Goal: Task Accomplishment & Management: Use online tool/utility

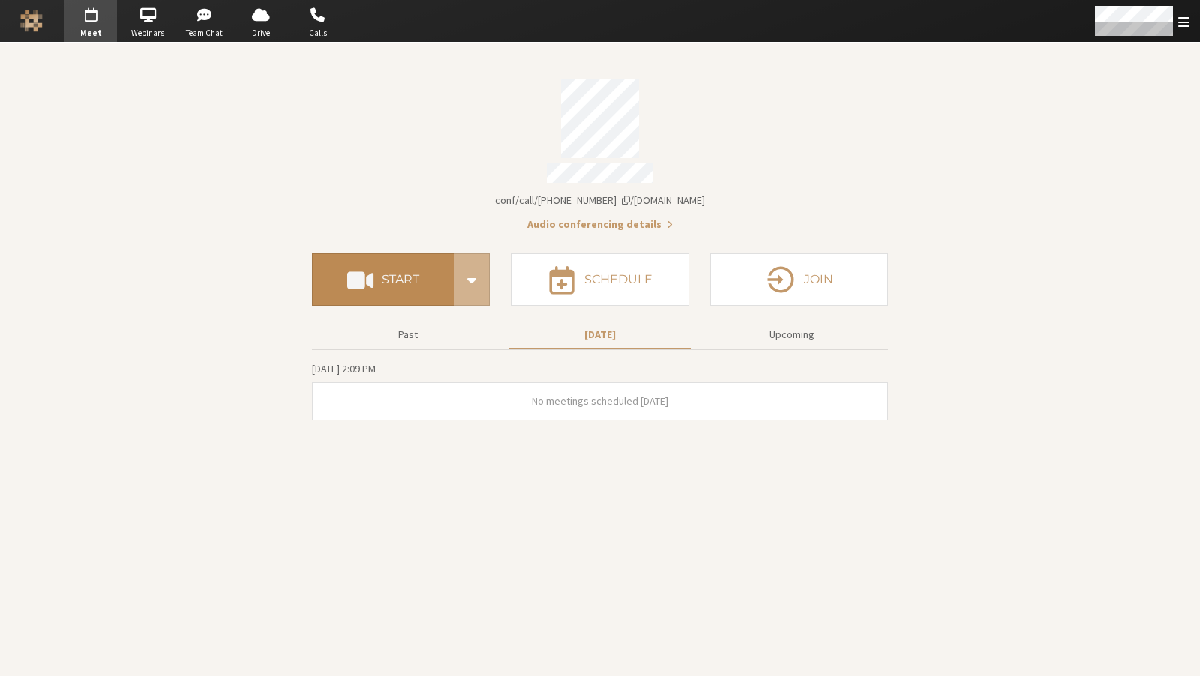
click at [426, 274] on button "Start" at bounding box center [383, 279] width 142 height 52
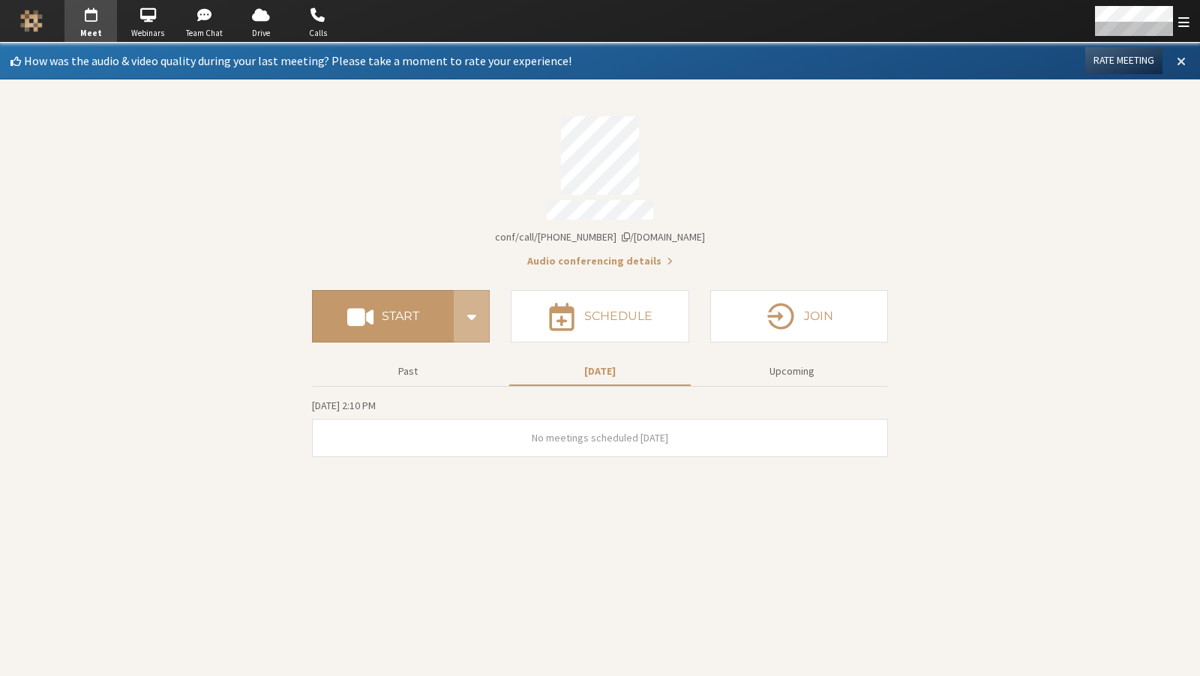
click at [1171, 58] on button at bounding box center [1181, 60] width 27 height 25
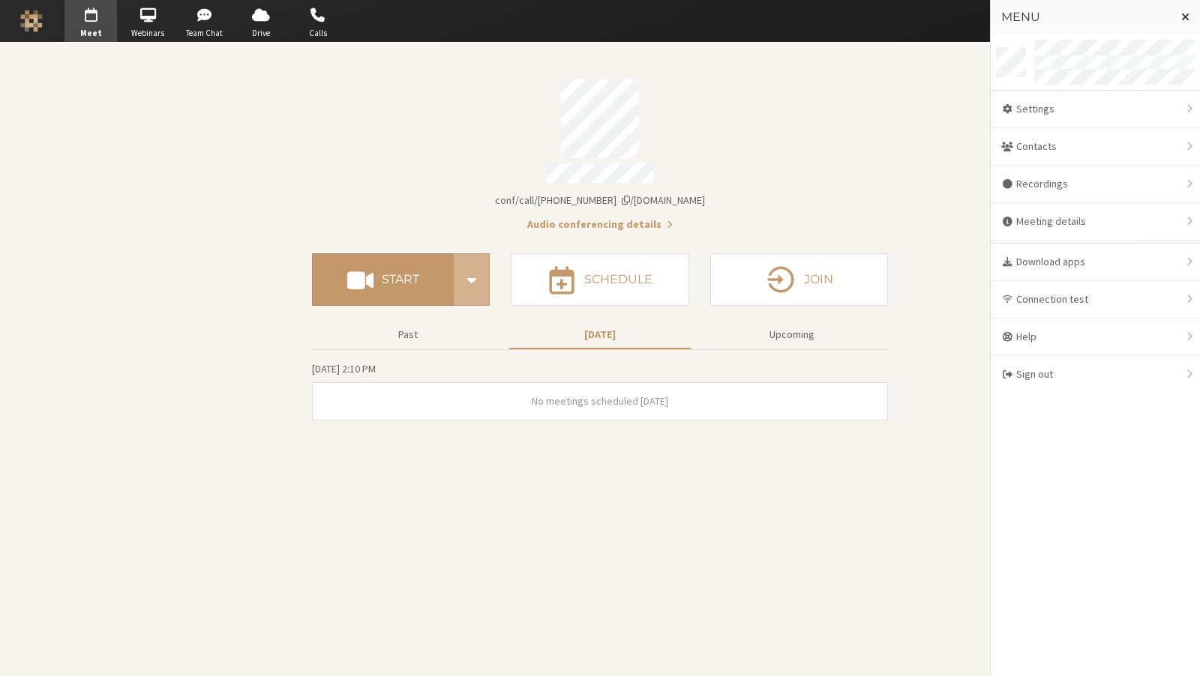
click at [493, 90] on div "Account details" at bounding box center [600, 118] width 576 height 79
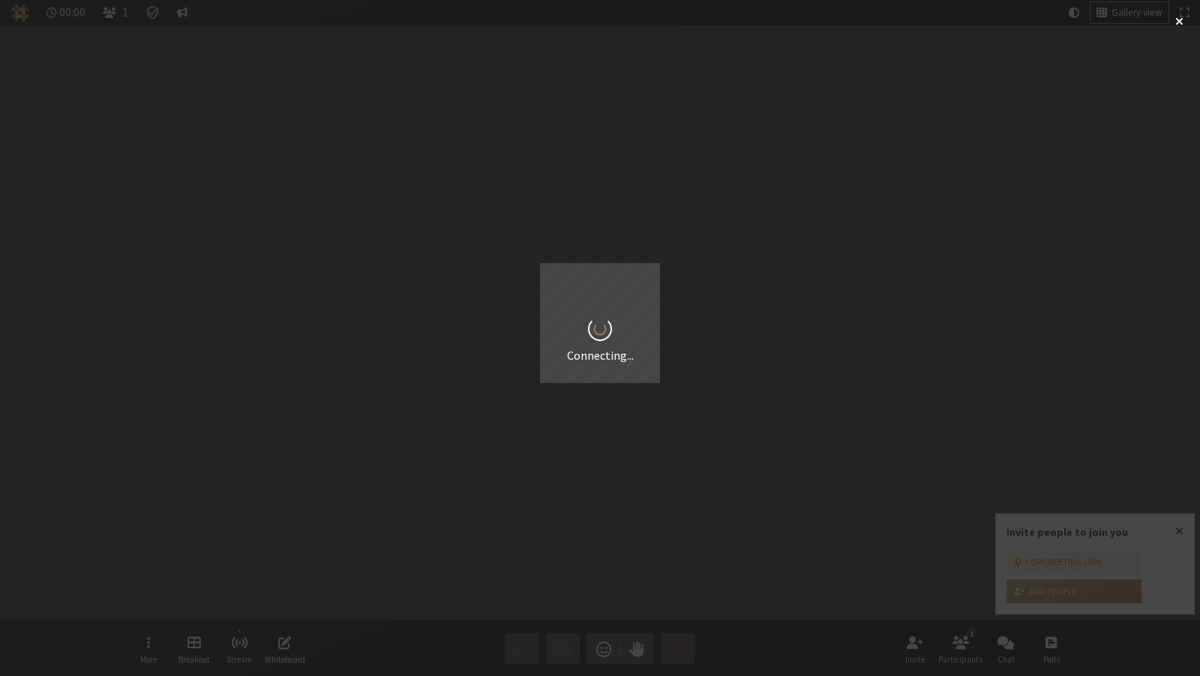
click at [115, 10] on div "00:00 1 Gallery view More Breakout Stream Whiteboard Audio Video Send a reactio…" at bounding box center [600, 338] width 1200 height 676
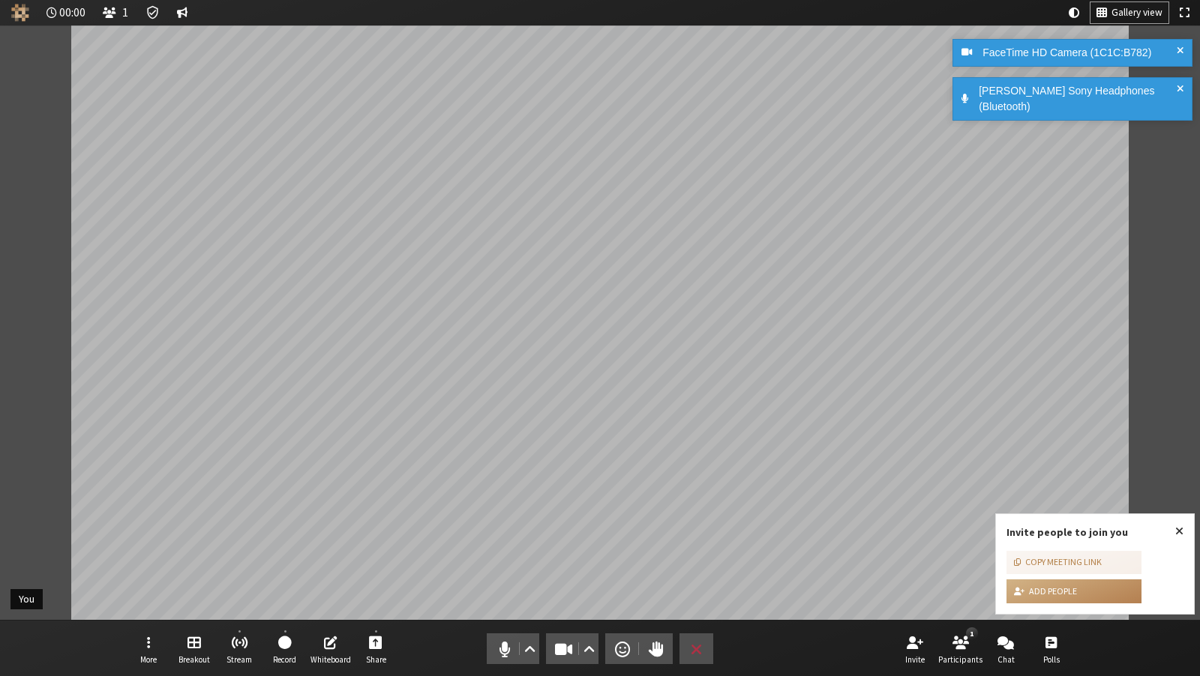
click at [147, 7] on icon "Meeting details Encryption enabled" at bounding box center [152, 12] width 15 height 15
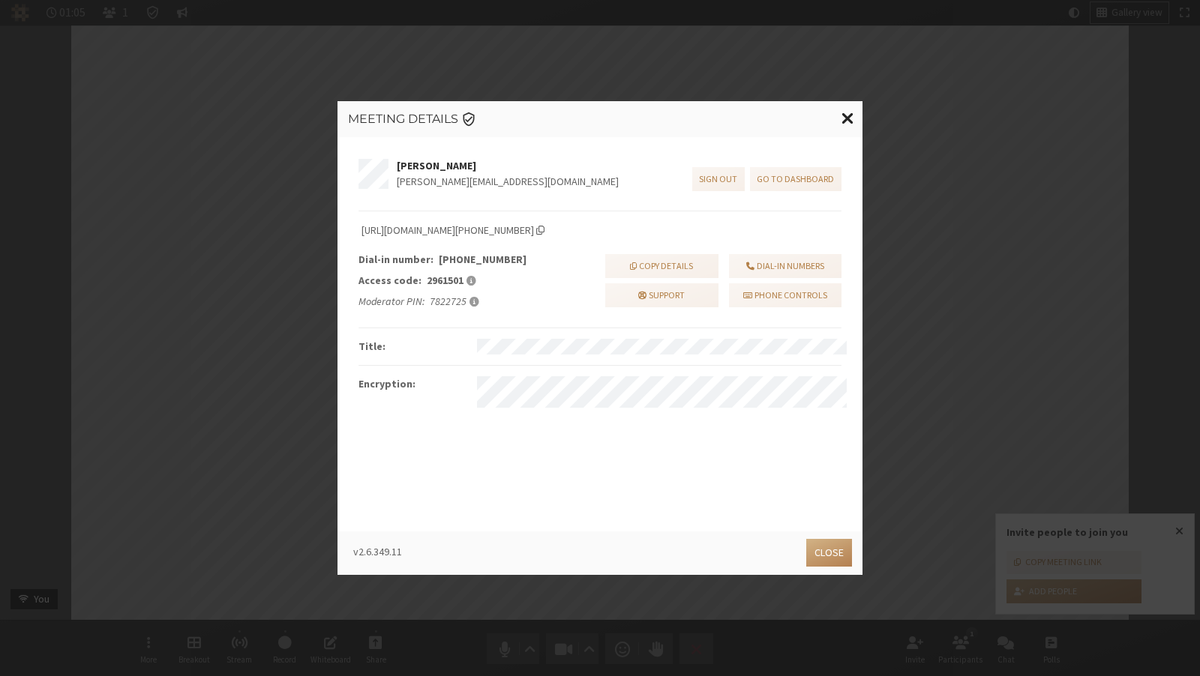
click at [853, 126] on button "Close modal" at bounding box center [847, 118] width 29 height 34
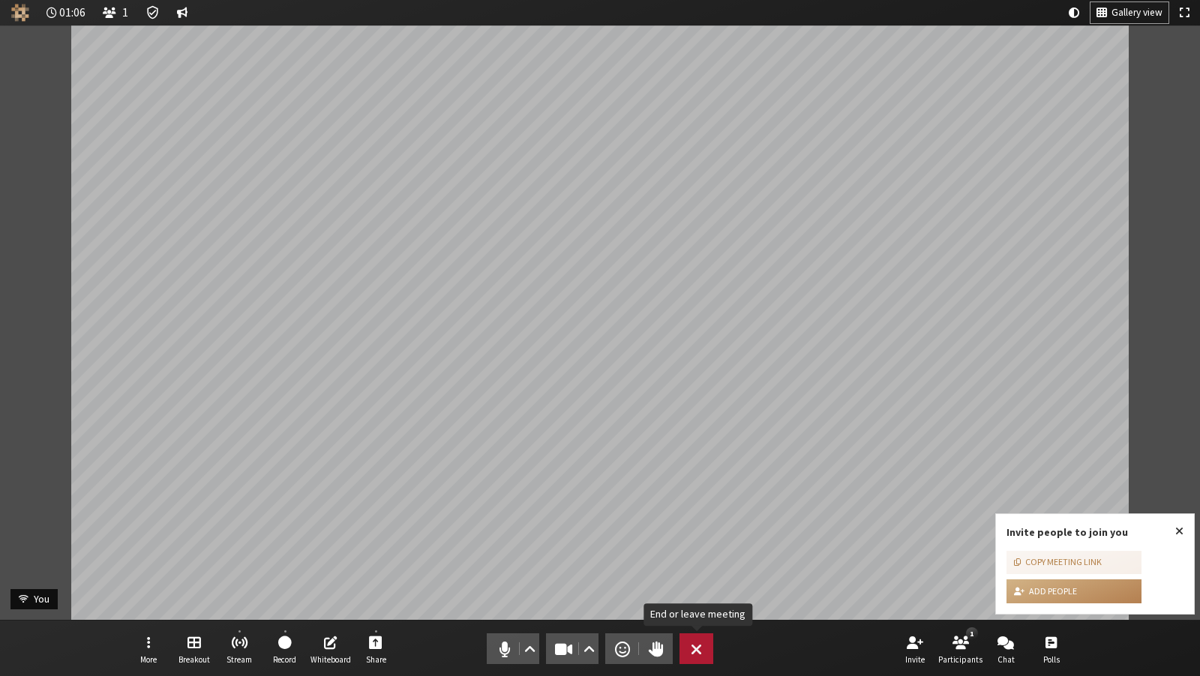
click at [702, 646] on button "Leave" at bounding box center [696, 649] width 34 height 31
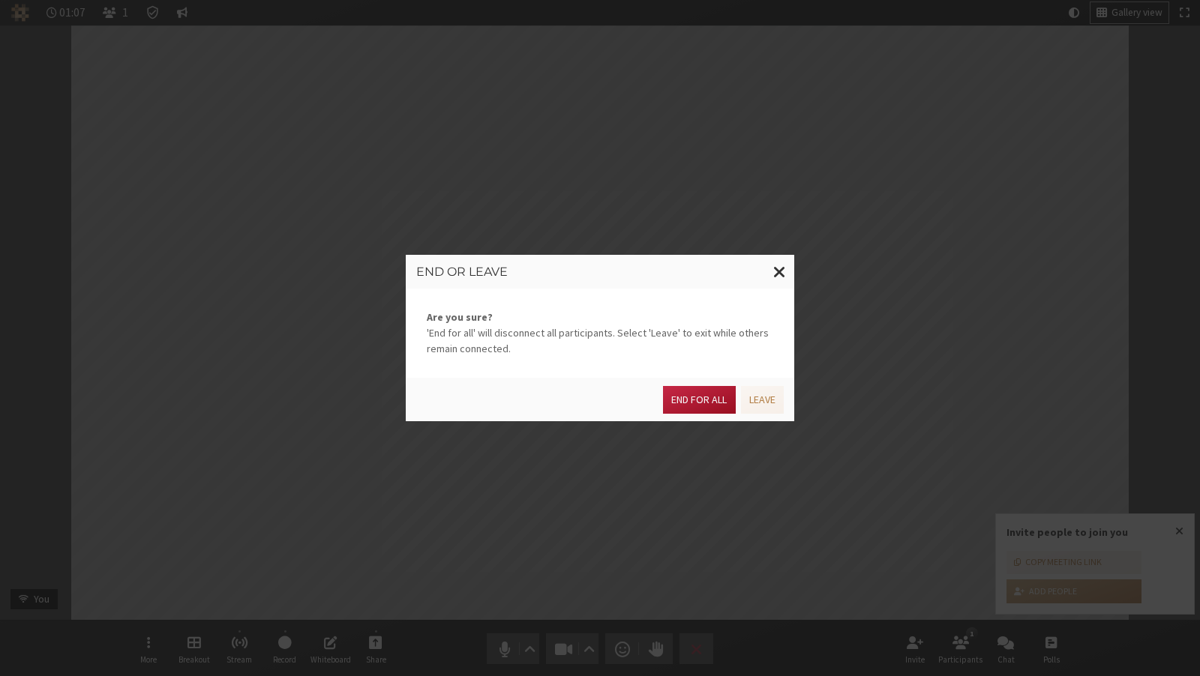
click at [694, 408] on button "End for all" at bounding box center [699, 400] width 72 height 28
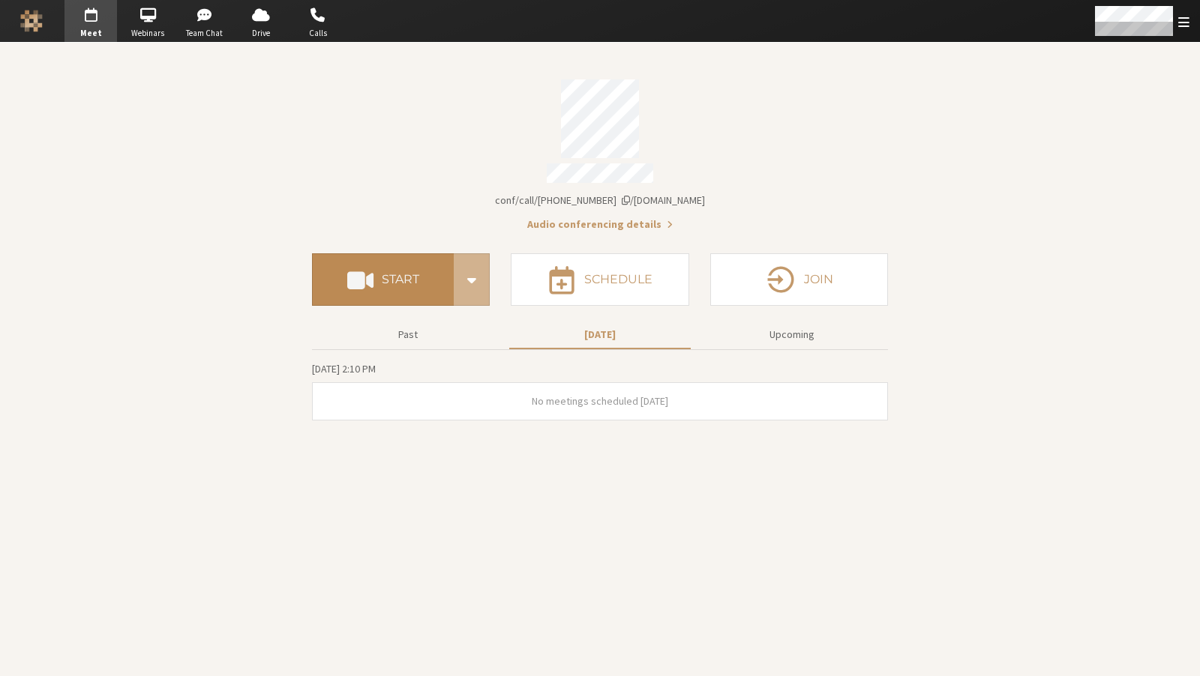
click at [346, 277] on button "Start" at bounding box center [383, 279] width 142 height 52
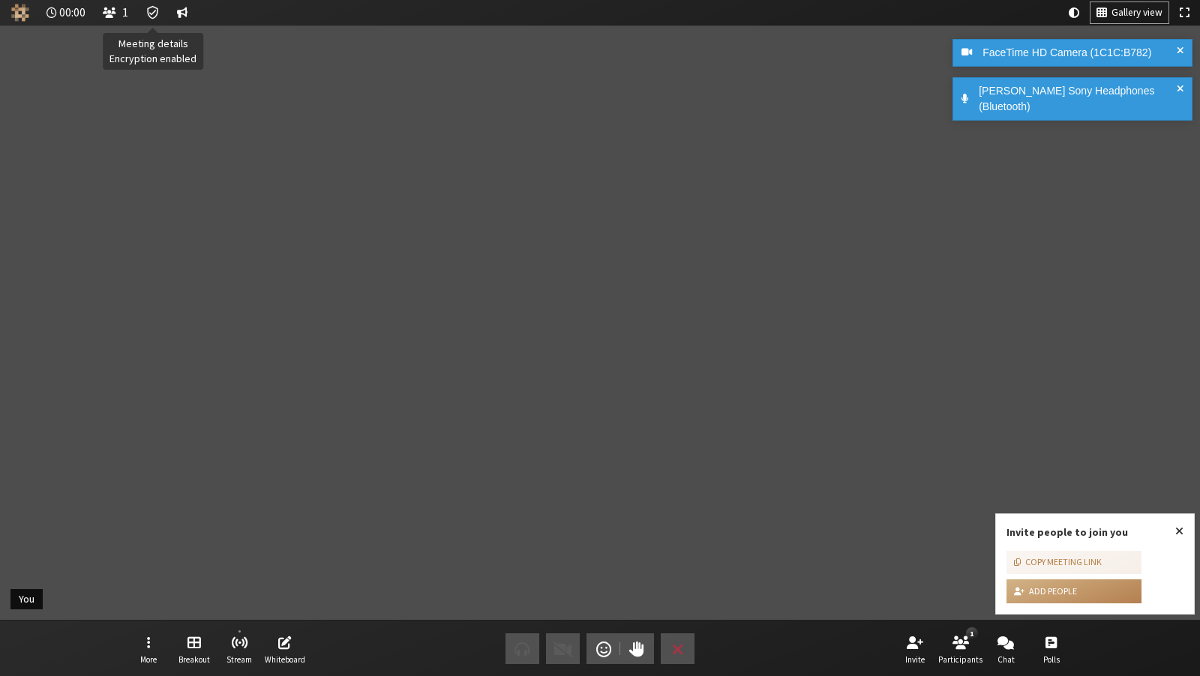
click at [156, 15] on icon "Meeting details Encryption enabled" at bounding box center [152, 12] width 11 height 13
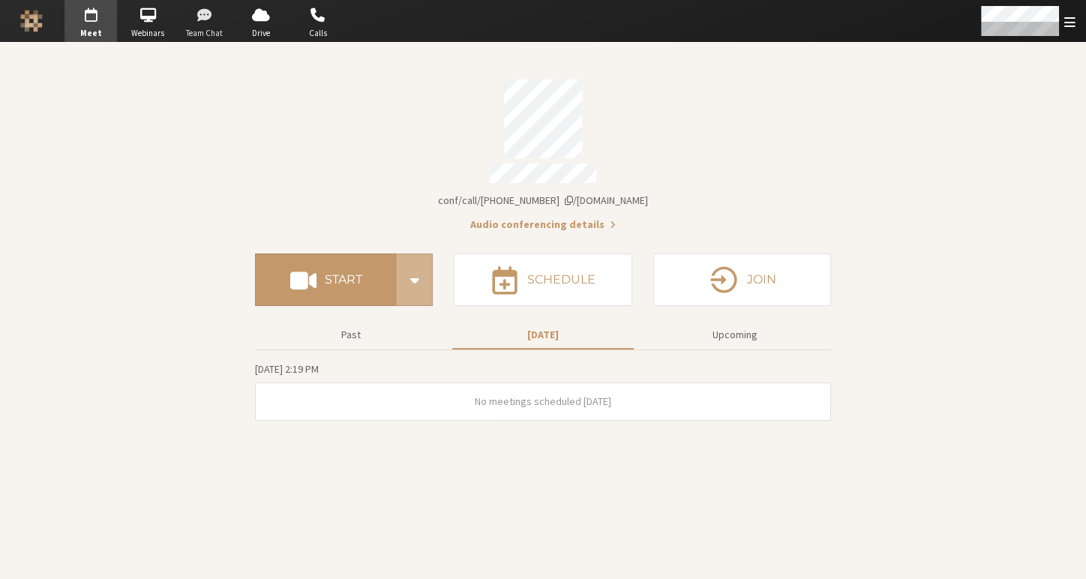
click at [218, 13] on span "button" at bounding box center [204, 15] width 52 height 24
